Goal: Task Accomplishment & Management: Manage account settings

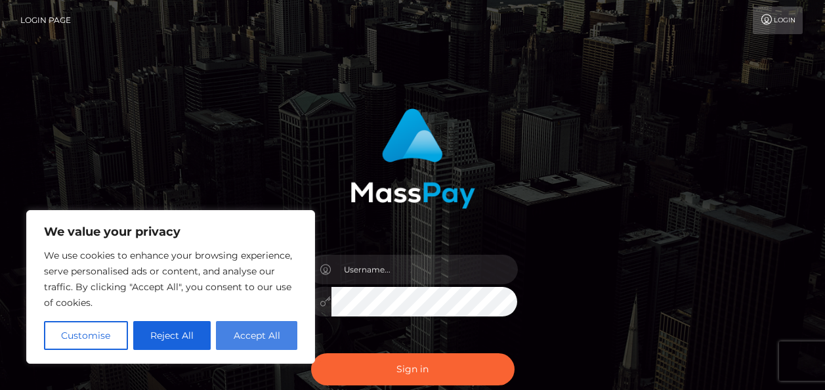
click at [260, 337] on button "Accept All" at bounding box center [256, 335] width 81 height 29
checkbox input "true"
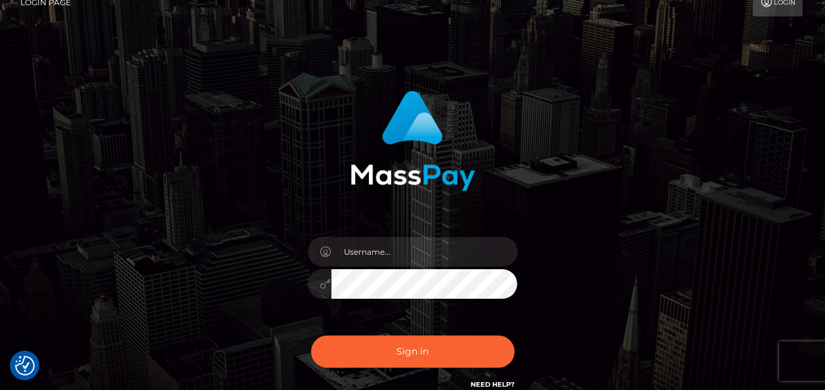
scroll to position [141, 0]
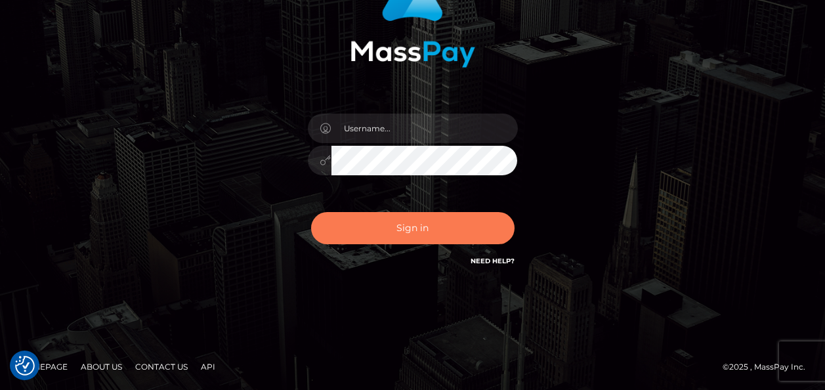
click at [428, 232] on button "Sign in" at bounding box center [412, 228] width 203 height 32
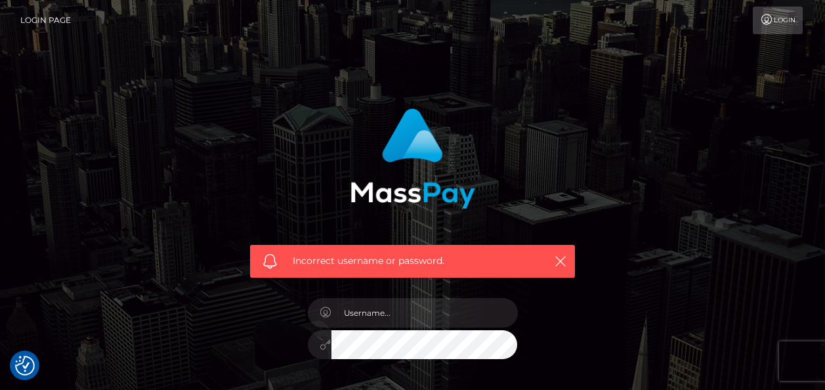
click at [778, 10] on link "Login" at bounding box center [778, 21] width 50 height 28
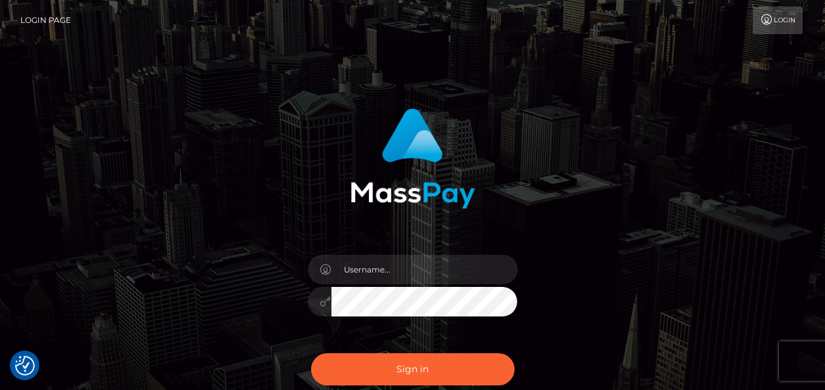
scroll to position [141, 0]
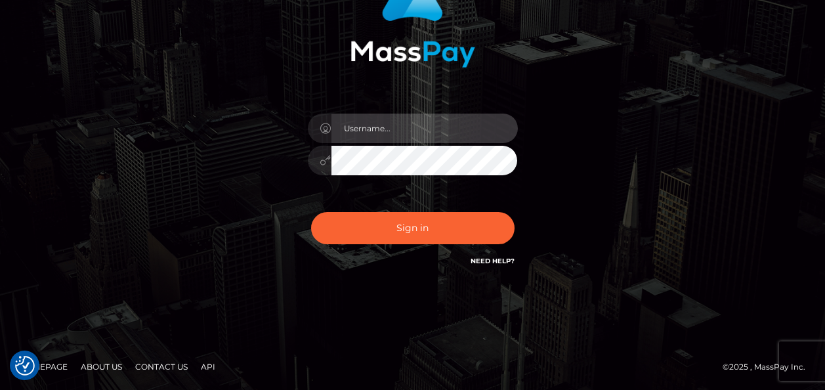
click at [396, 140] on input "text" at bounding box center [424, 129] width 186 height 30
click at [405, 125] on input "text" at bounding box center [424, 129] width 186 height 30
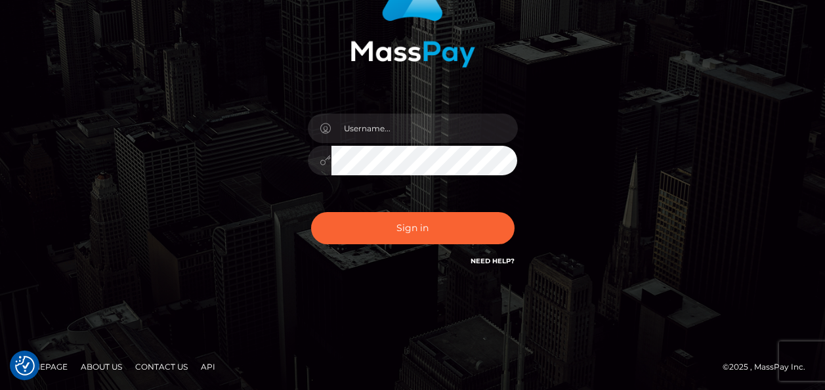
click at [649, 73] on div "Sign in" at bounding box center [413, 124] width 748 height 334
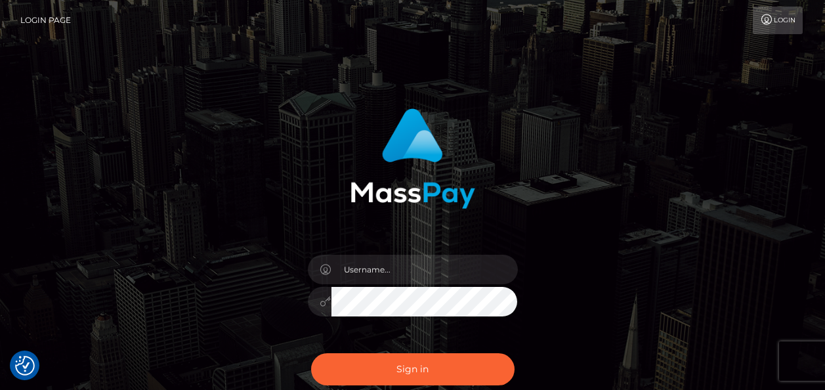
click at [774, 22] on link "Login" at bounding box center [778, 21] width 50 height 28
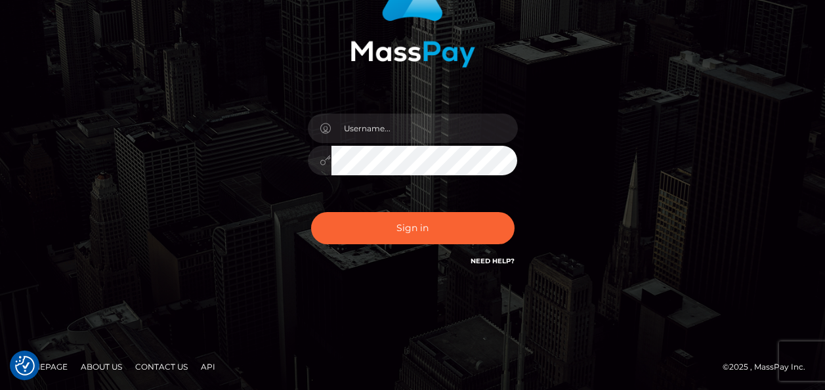
click at [488, 260] on link "Need Help?" at bounding box center [492, 261] width 44 height 9
drag, startPoint x: 378, startPoint y: 143, endPoint x: 379, endPoint y: 129, distance: 13.8
click at [379, 129] on div at bounding box center [413, 154] width 230 height 100
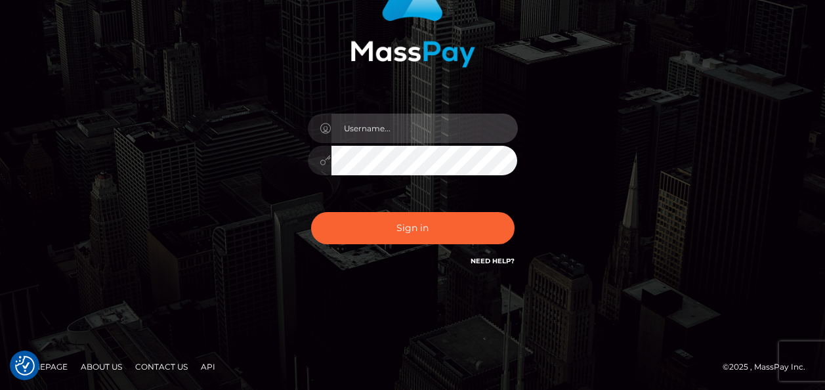
click at [379, 129] on input "text" at bounding box center [424, 129] width 186 height 30
click at [430, 117] on input "text" at bounding box center [424, 129] width 186 height 30
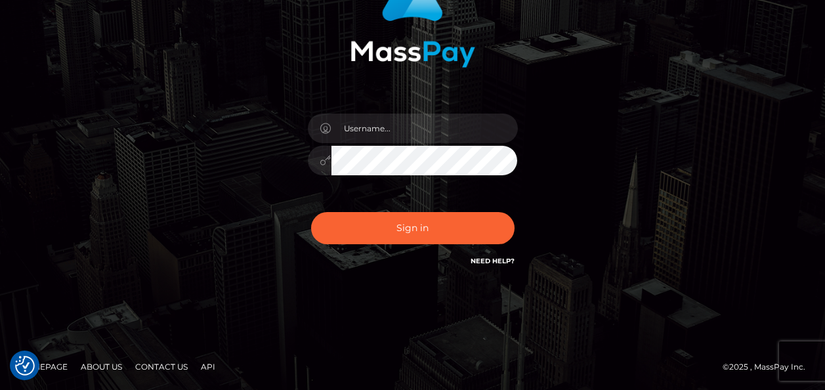
click at [559, 98] on div "Sign in" at bounding box center [412, 117] width 344 height 321
click at [493, 260] on link "Need Help?" at bounding box center [492, 261] width 44 height 9
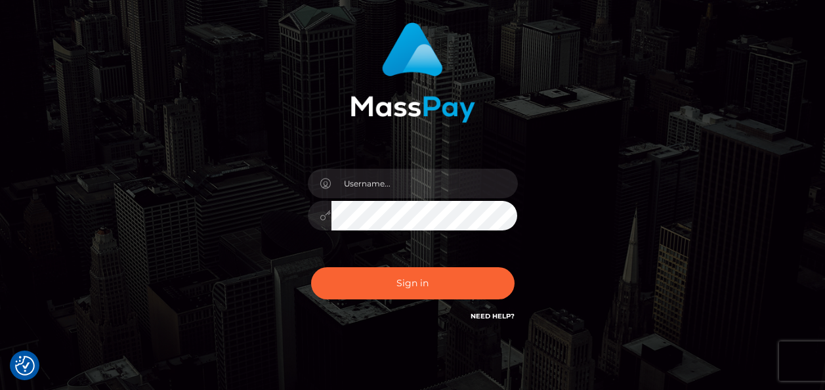
scroll to position [89, 0]
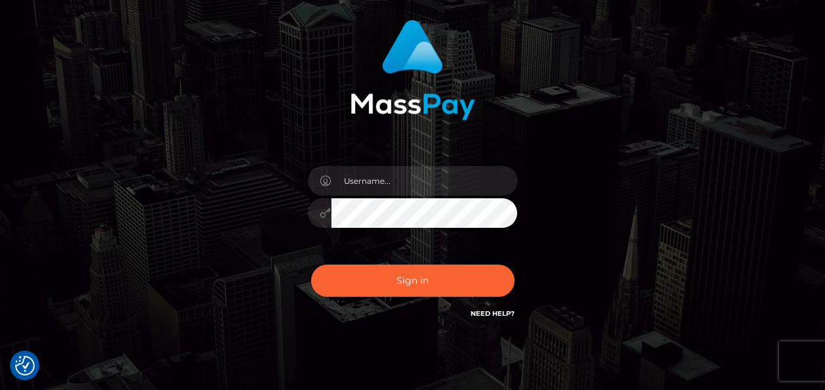
click at [493, 314] on link "Need Help?" at bounding box center [492, 313] width 44 height 9
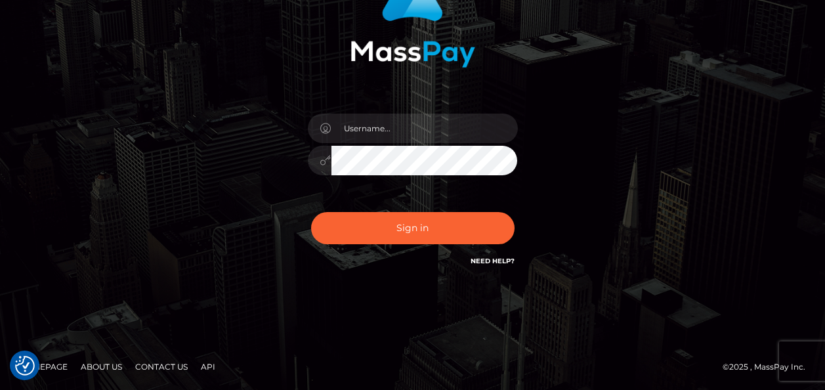
scroll to position [141, 0]
